Goal: Task Accomplishment & Management: Manage account settings

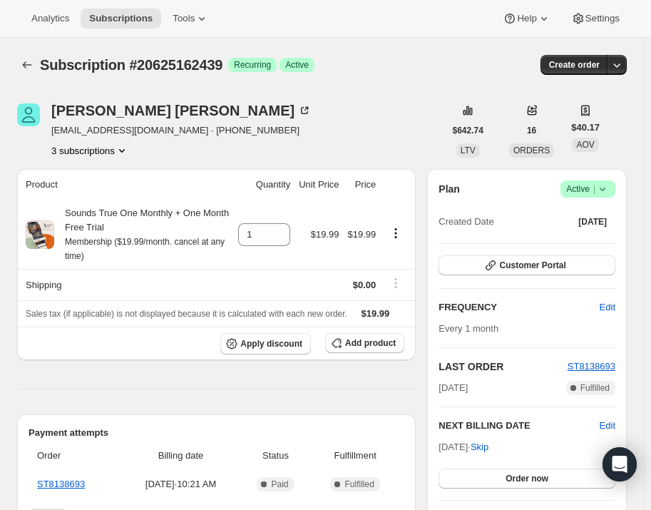
click at [584, 184] on span "Active |" at bounding box center [588, 189] width 44 height 14
click at [586, 213] on span "Pause subscription" at bounding box center [594, 216] width 78 height 11
click at [602, 192] on icon at bounding box center [603, 189] width 14 height 14
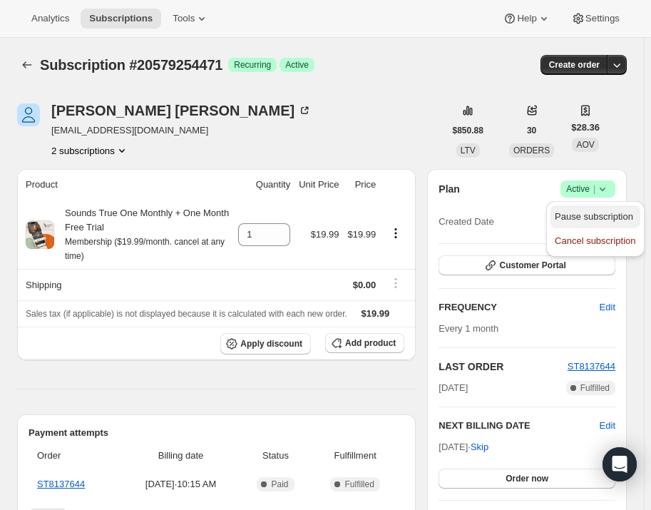
click at [606, 216] on span "Pause subscription" at bounding box center [594, 216] width 78 height 11
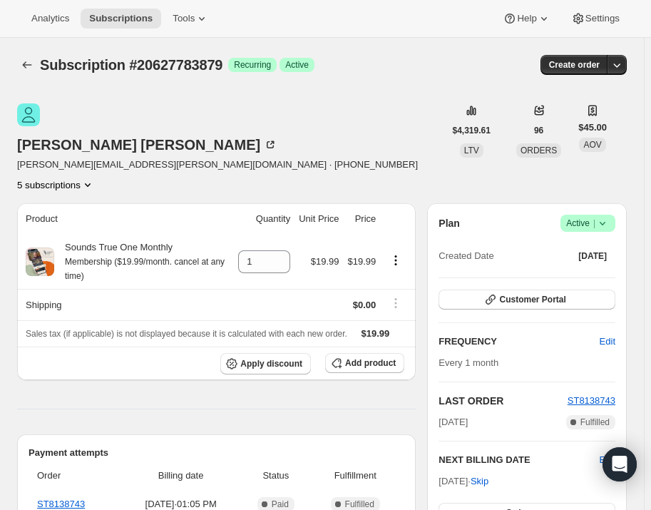
click at [610, 216] on icon at bounding box center [603, 223] width 14 height 14
click at [609, 205] on button "Pause subscription" at bounding box center [595, 216] width 89 height 23
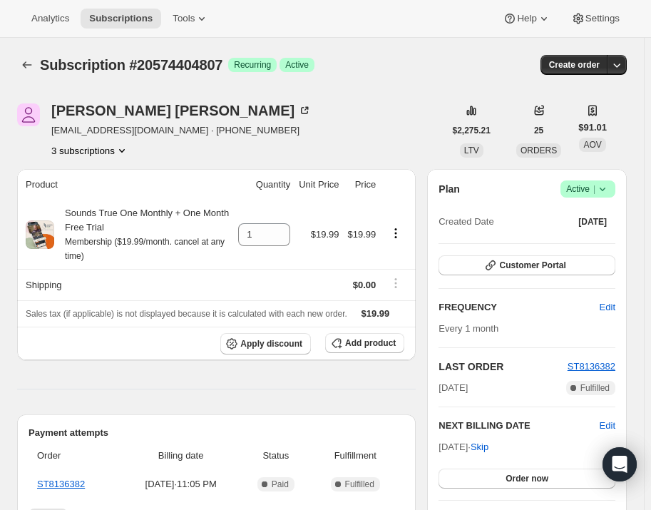
click at [610, 192] on icon at bounding box center [603, 189] width 14 height 14
click at [609, 216] on span "Pause subscription" at bounding box center [594, 216] width 78 height 11
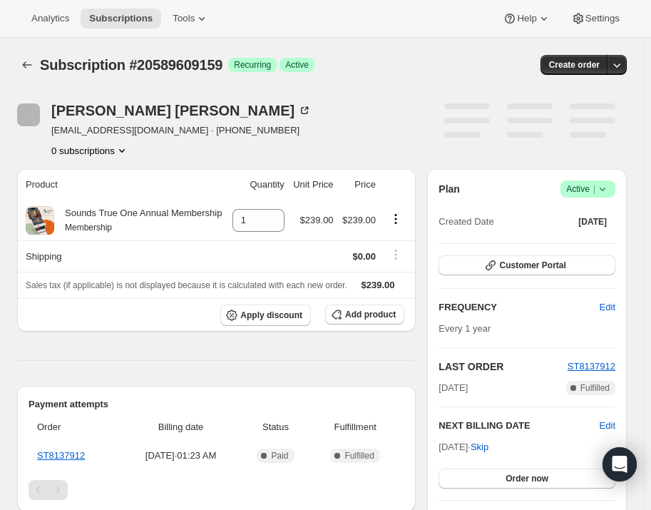
click at [610, 190] on icon at bounding box center [603, 189] width 14 height 14
click at [613, 211] on span "Pause subscription" at bounding box center [594, 216] width 78 height 11
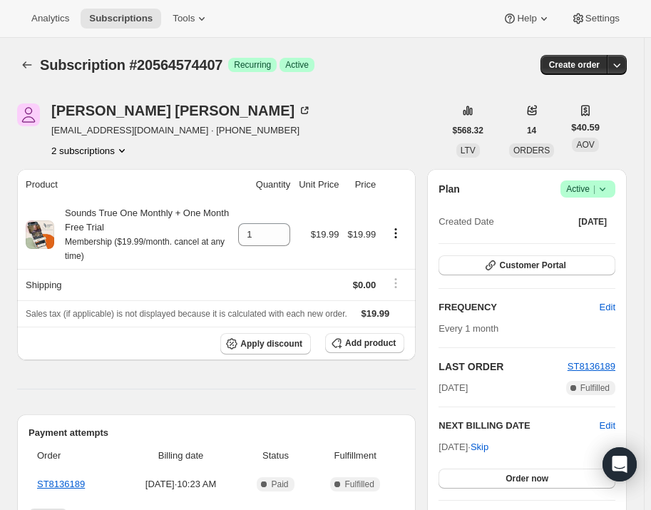
click at [610, 185] on icon at bounding box center [603, 189] width 14 height 14
click at [610, 220] on span "Pause subscription" at bounding box center [594, 216] width 78 height 11
click at [592, 186] on span "Active |" at bounding box center [588, 189] width 44 height 14
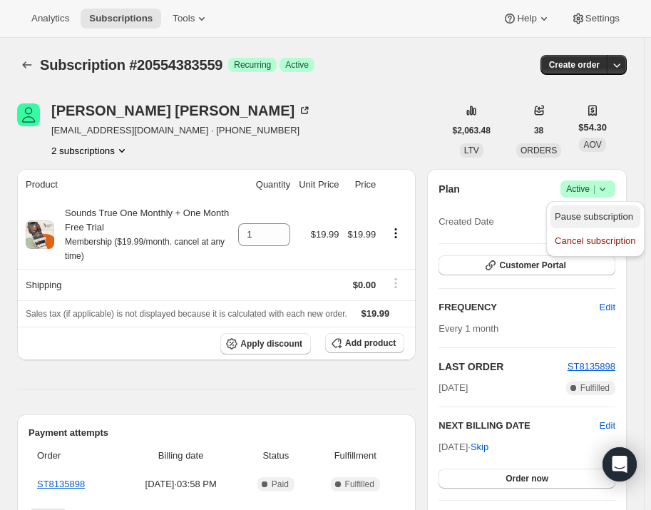
click at [594, 221] on span "Pause subscription" at bounding box center [594, 216] width 78 height 11
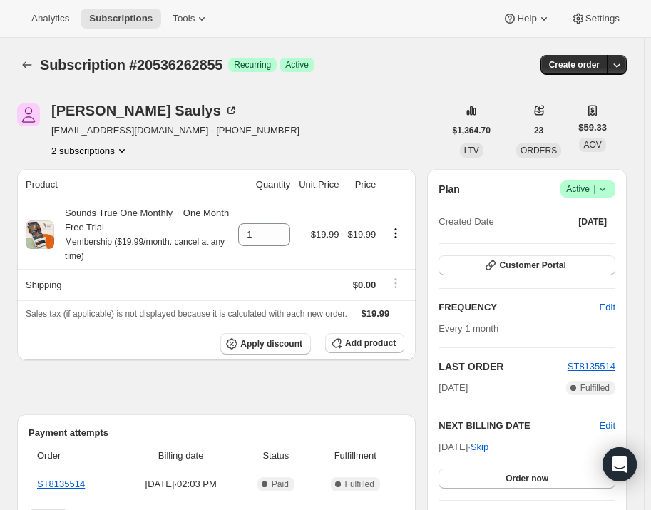
click at [610, 185] on icon at bounding box center [603, 189] width 14 height 14
click at [609, 213] on span "Pause subscription" at bounding box center [594, 216] width 78 height 11
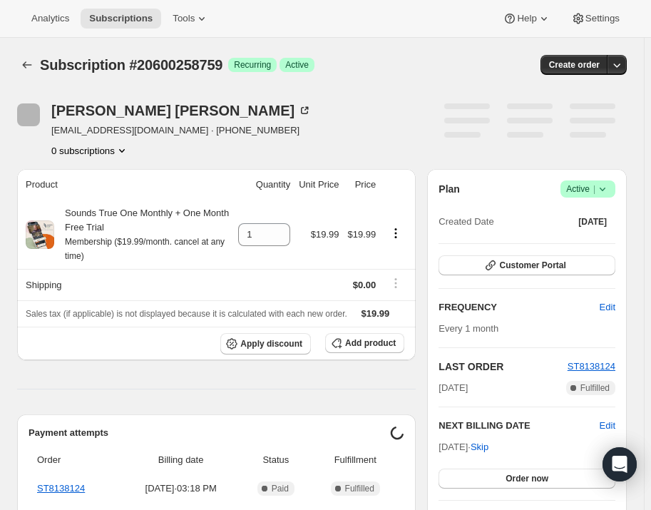
drag, startPoint x: 592, startPoint y: 172, endPoint x: 591, endPoint y: 180, distance: 8.6
click at [592, 172] on div "Plan Success Active | Created Date Oct 4, 2025 Customer Portal FREQUENCY Edit E…" at bounding box center [527, 353] width 200 height 369
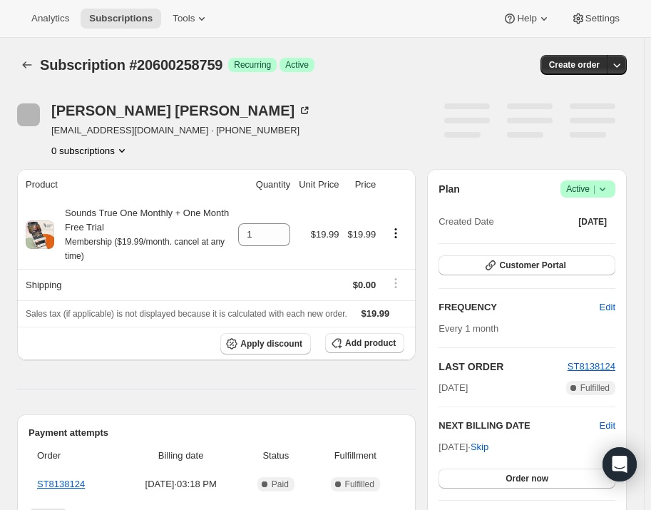
click at [591, 183] on span "Active |" at bounding box center [588, 189] width 44 height 14
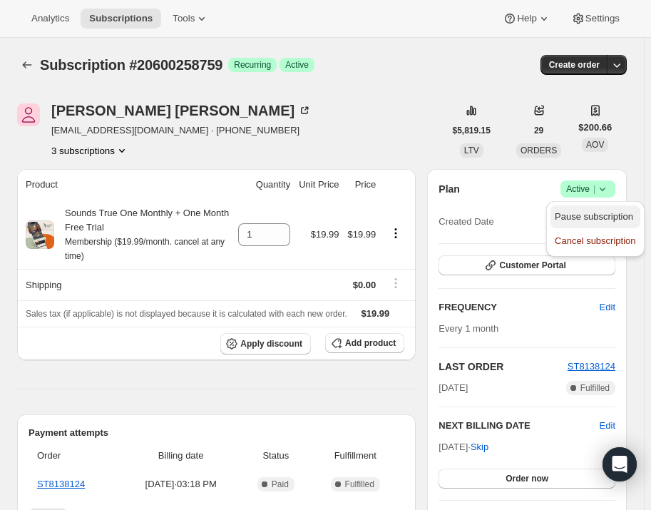
click at [590, 210] on span "Pause subscription" at bounding box center [595, 217] width 81 height 14
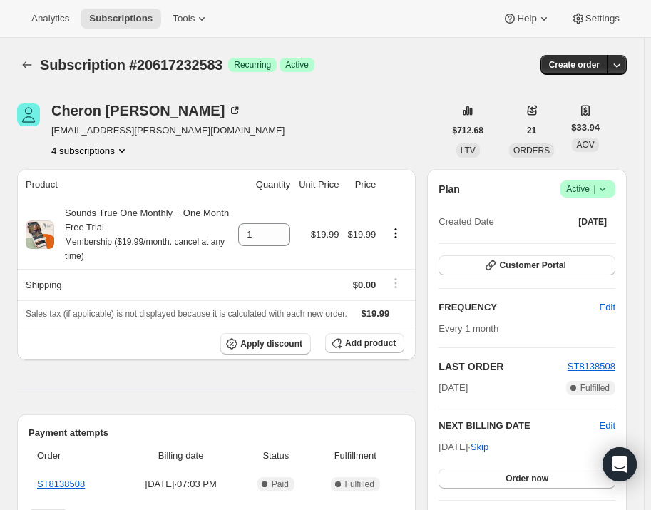
click at [606, 191] on icon at bounding box center [603, 189] width 14 height 14
click at [620, 215] on span "Pause subscription" at bounding box center [594, 216] width 78 height 11
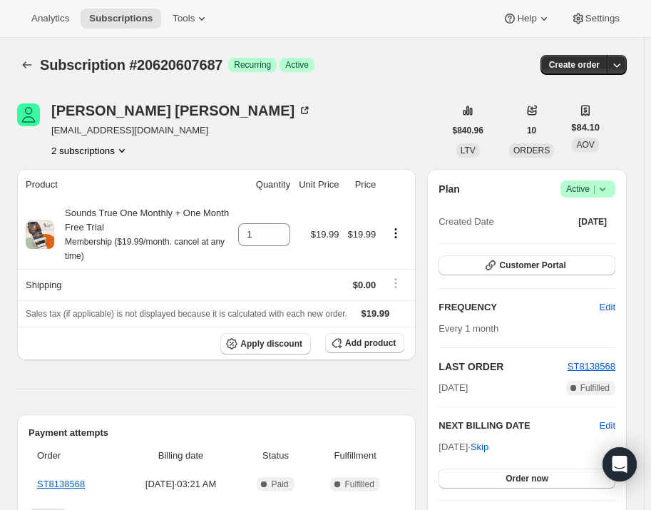
click at [610, 186] on icon at bounding box center [603, 189] width 14 height 14
click at [605, 211] on span "Pause subscription" at bounding box center [594, 216] width 78 height 11
click at [616, 188] on span "Success Active |" at bounding box center [588, 188] width 55 height 17
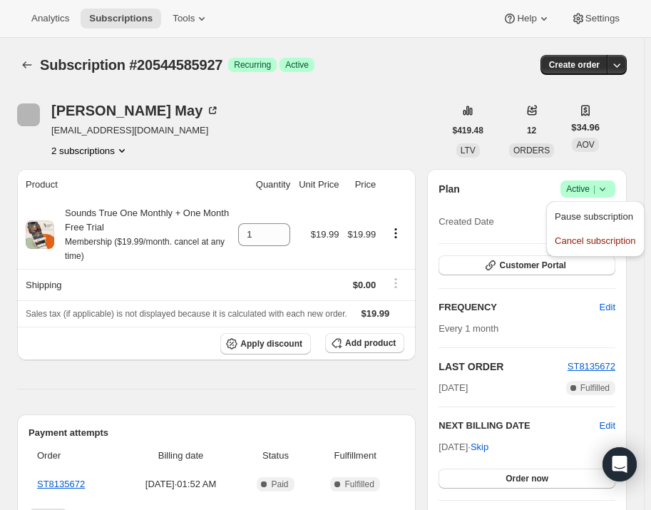
click at [606, 210] on span "Pause subscription" at bounding box center [595, 217] width 81 height 14
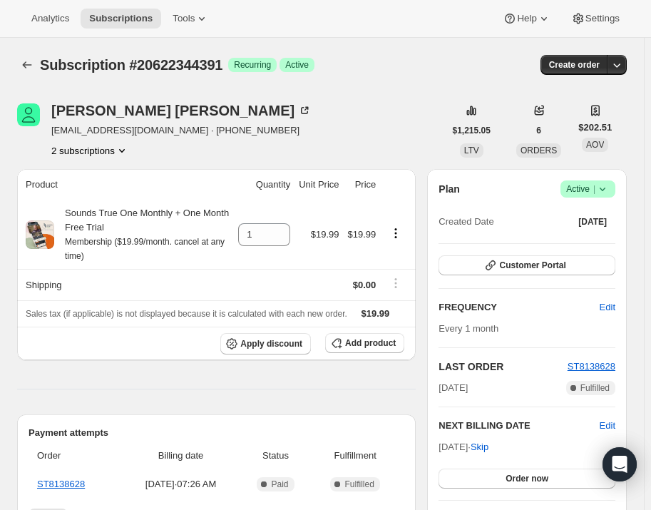
click at [591, 190] on span "Active |" at bounding box center [588, 189] width 44 height 14
click at [591, 208] on button "Pause subscription" at bounding box center [595, 216] width 89 height 23
click at [601, 184] on icon at bounding box center [603, 189] width 14 height 14
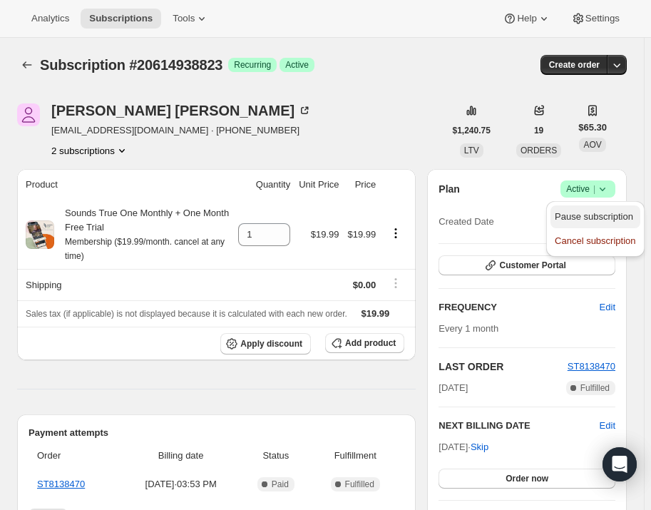
click at [602, 205] on button "Pause subscription" at bounding box center [595, 216] width 89 height 23
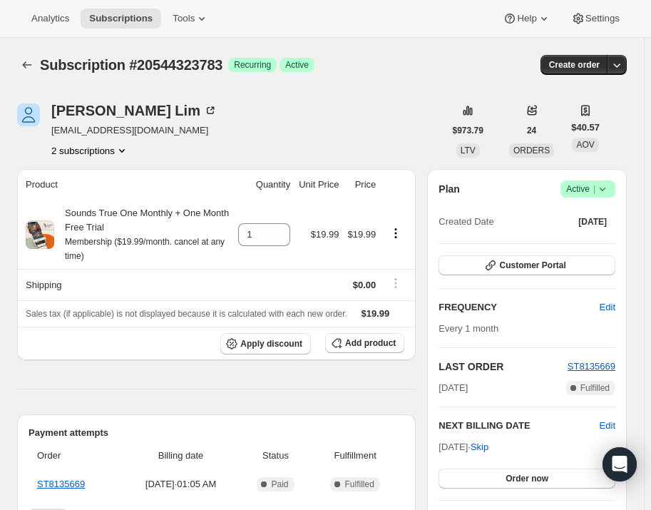
click at [596, 183] on span "|" at bounding box center [595, 188] width 2 height 11
click at [591, 222] on span "Pause subscription" at bounding box center [594, 216] width 78 height 11
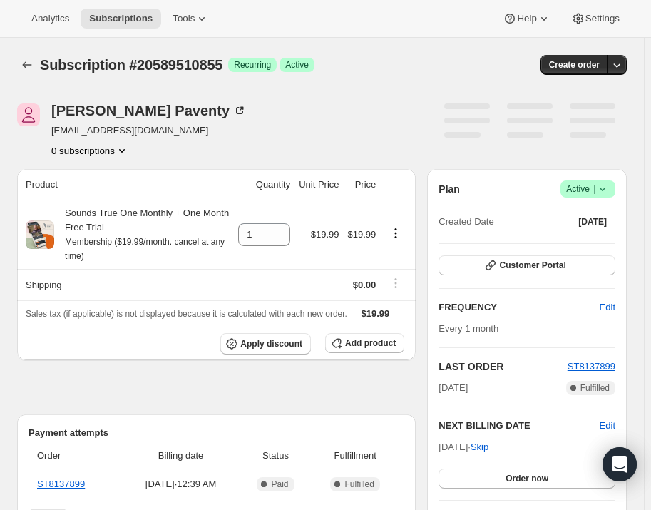
click at [610, 184] on icon at bounding box center [603, 189] width 14 height 14
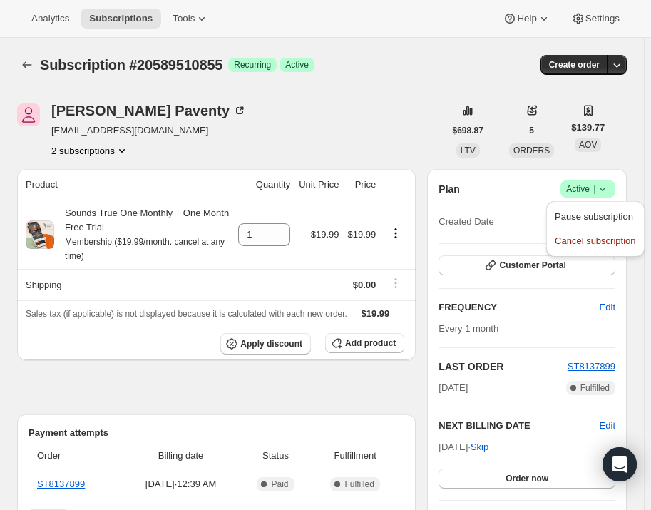
click at [603, 213] on span "Pause subscription" at bounding box center [594, 216] width 78 height 11
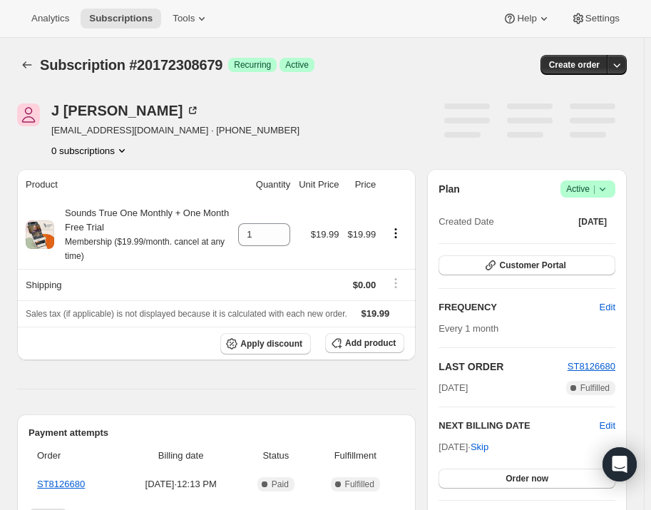
click at [606, 184] on icon at bounding box center [603, 189] width 14 height 14
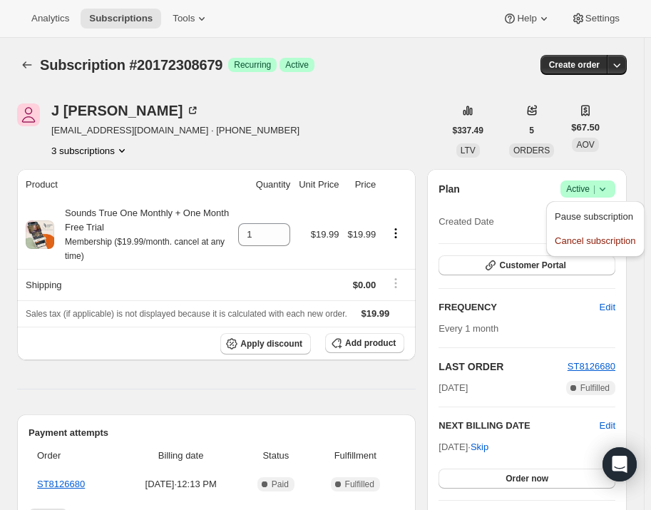
click at [604, 209] on button "Pause subscription" at bounding box center [595, 216] width 89 height 23
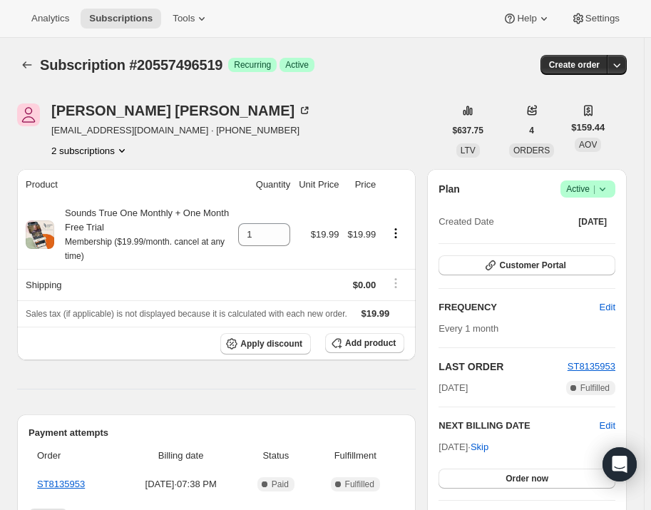
click at [610, 186] on icon at bounding box center [603, 189] width 14 height 14
click at [604, 213] on span "Pause subscription" at bounding box center [594, 216] width 78 height 11
click at [607, 185] on icon at bounding box center [603, 189] width 14 height 14
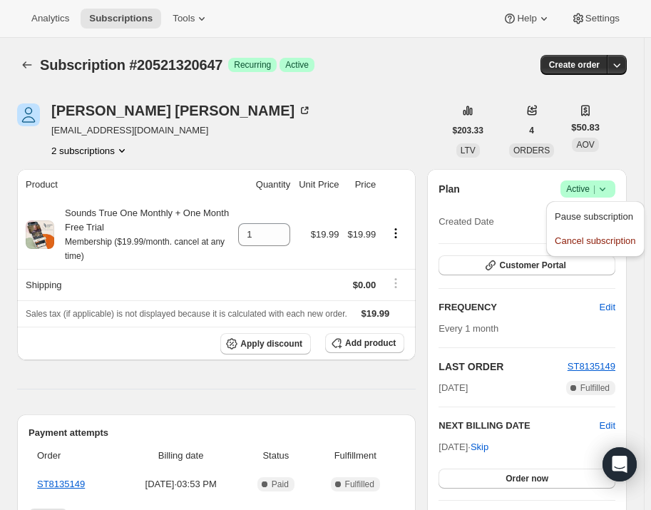
click at [564, 224] on button "Pause subscription" at bounding box center [595, 216] width 89 height 23
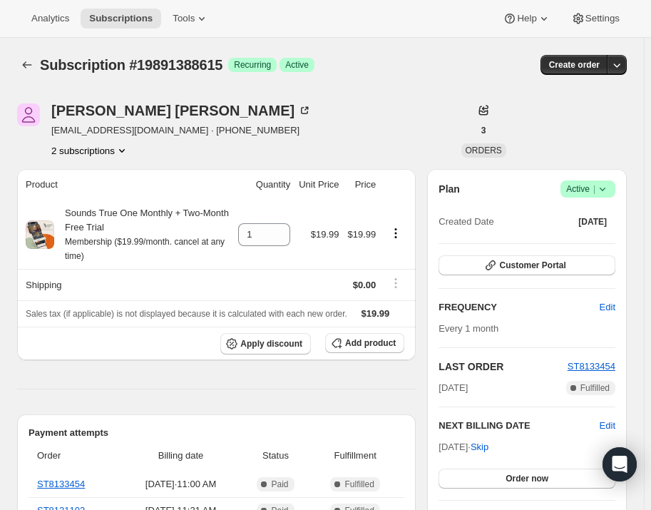
click at [581, 193] on span "Active |" at bounding box center [588, 189] width 44 height 14
click at [581, 222] on span "Pause subscription" at bounding box center [594, 216] width 78 height 11
